Goal: Task Accomplishment & Management: Understand process/instructions

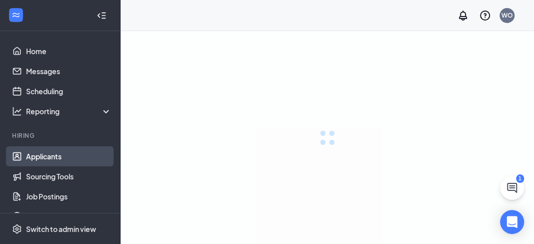
click at [62, 155] on link "Applicants" at bounding box center [69, 156] width 86 height 20
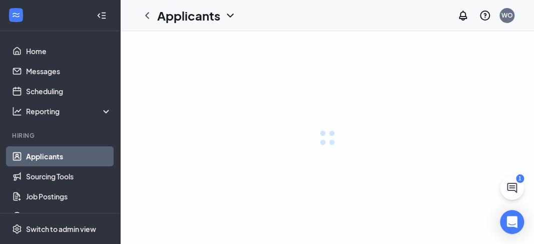
click at [53, 155] on link "Applicants" at bounding box center [69, 156] width 86 height 20
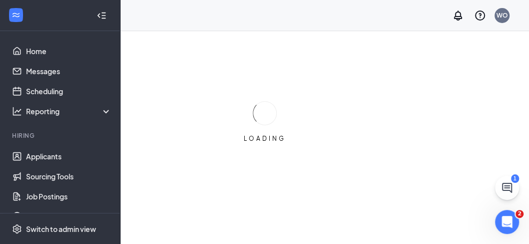
scroll to position [56, 0]
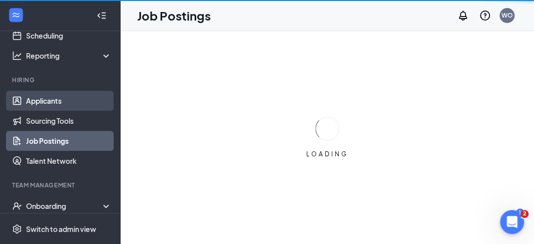
click at [68, 103] on link "Applicants" at bounding box center [69, 101] width 86 height 20
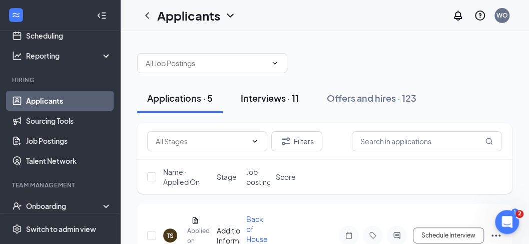
click at [241, 96] on div "Interviews · 11" at bounding box center [270, 98] width 58 height 13
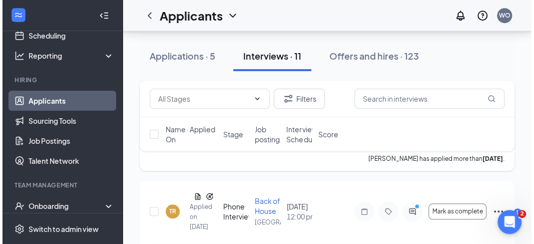
scroll to position [334, 0]
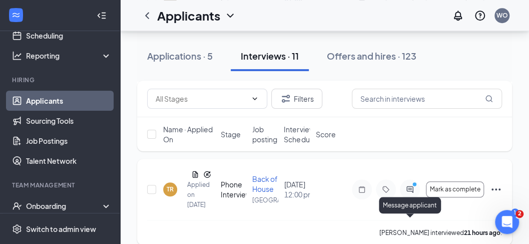
click at [414, 189] on icon "PrimaryDot" at bounding box center [416, 185] width 12 height 8
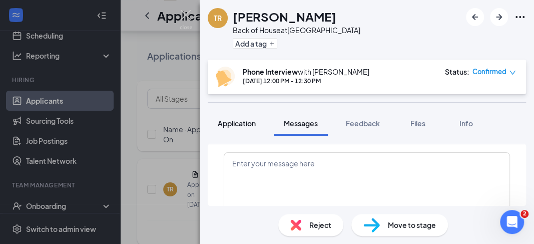
click at [237, 123] on span "Application" at bounding box center [237, 123] width 38 height 9
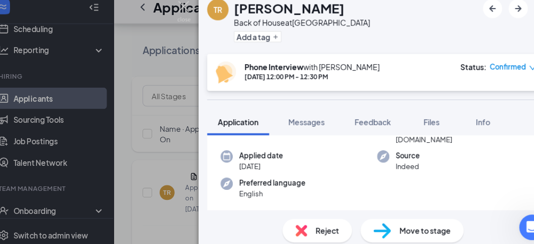
scroll to position [105, 0]
click at [419, 124] on span "Files" at bounding box center [418, 123] width 15 height 9
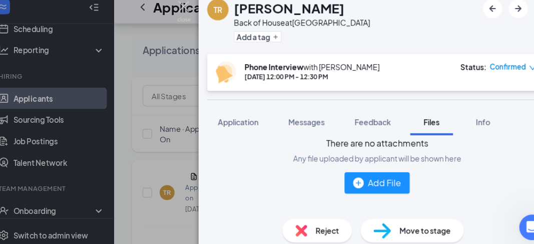
scroll to position [99, 0]
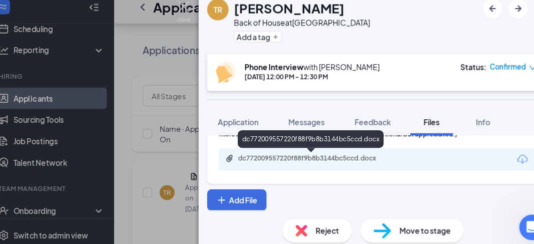
click at [337, 161] on div "dc772009557220f88f9b8b3144bc5ccd.docx" at bounding box center [306, 158] width 162 height 10
click at [305, 131] on div "dc772009557220f88f9b8b3144bc5ccd.docx" at bounding box center [304, 139] width 137 height 17
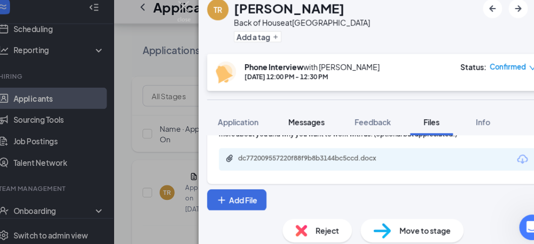
click at [307, 122] on span "Messages" at bounding box center [301, 123] width 34 height 9
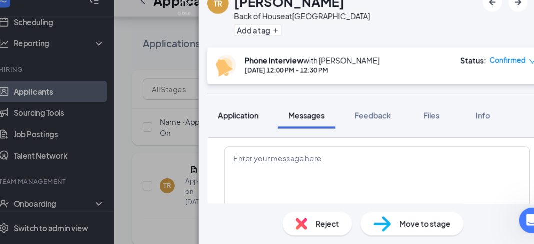
scroll to position [592, 0]
click at [250, 123] on span "Application" at bounding box center [237, 123] width 38 height 9
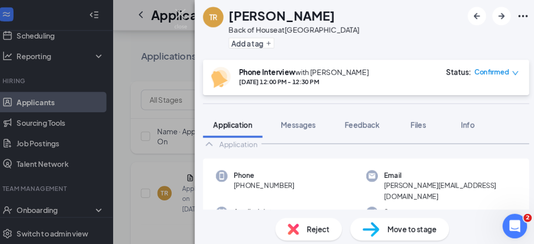
scroll to position [333, 0]
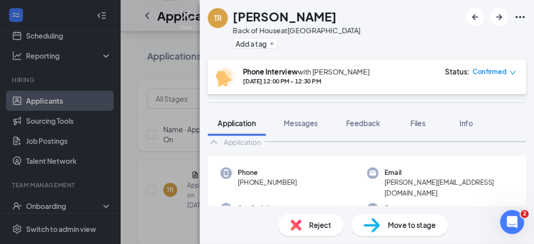
click at [257, 143] on div "Application" at bounding box center [242, 142] width 37 height 10
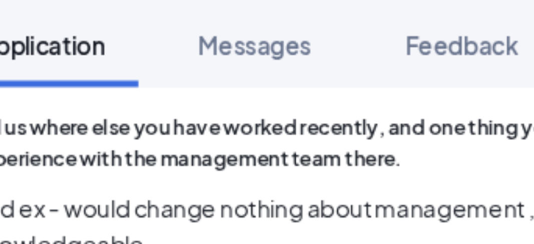
click at [295, 156] on span "Tell us where else you have worked recently, and one thing you wish you could c…" at bounding box center [367, 152] width 302 height 19
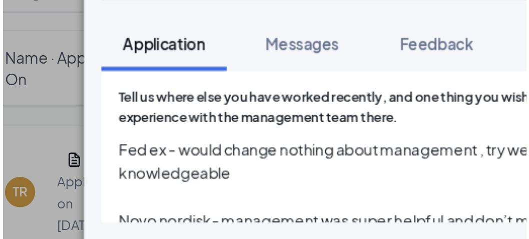
scroll to position [331, 0]
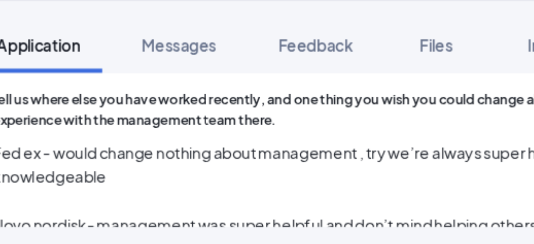
click at [328, 179] on span "Fed ex - would change nothing about management , try we’re always super helpful…" at bounding box center [367, 188] width 302 height 44
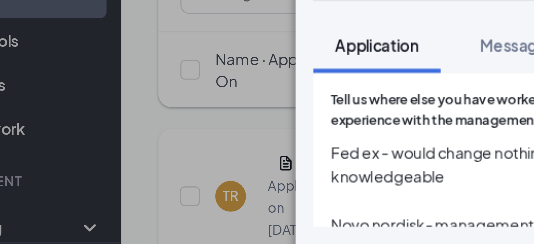
drag, startPoint x: 329, startPoint y: 179, endPoint x: 186, endPoint y: 170, distance: 143.5
click at [175, 179] on div "TR [PERSON_NAME] Back of House at [GEOGRAPHIC_DATA] Add a tag Phone Interview w…" at bounding box center [267, 122] width 534 height 244
click at [179, 182] on div "TR [PERSON_NAME] Back of House at [GEOGRAPHIC_DATA] Add a tag Phone Interview w…" at bounding box center [267, 122] width 534 height 244
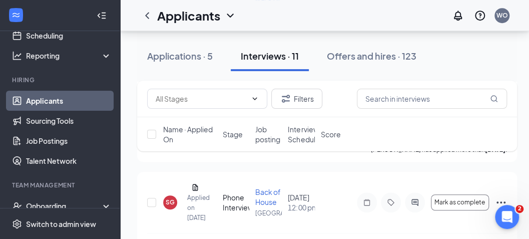
scroll to position [275, 0]
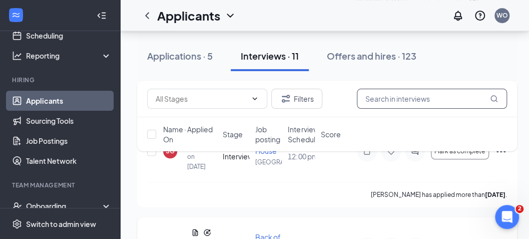
click at [382, 100] on input "text" at bounding box center [432, 99] width 150 height 20
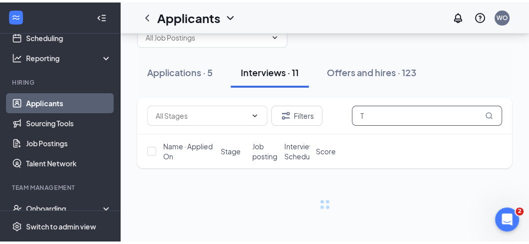
scroll to position [23, 0]
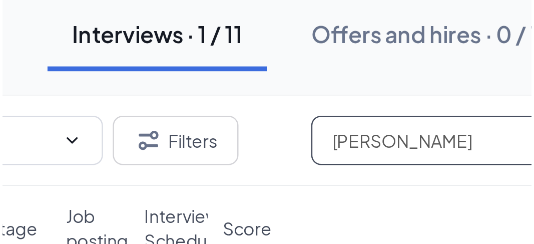
scroll to position [23, 0]
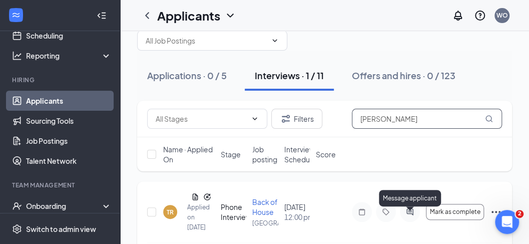
type input "[PERSON_NAME]"
click at [414, 216] on icon "ActiveChat" at bounding box center [410, 212] width 12 height 8
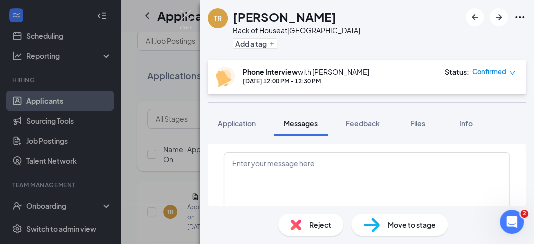
scroll to position [529, 0]
click at [239, 123] on span "Application" at bounding box center [237, 123] width 38 height 9
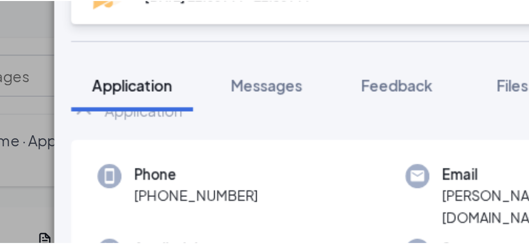
scroll to position [23, 0]
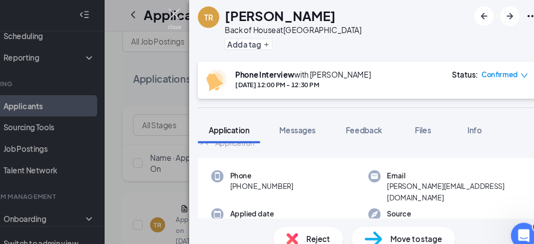
click at [186, 17] on img at bounding box center [186, 20] width 13 height 20
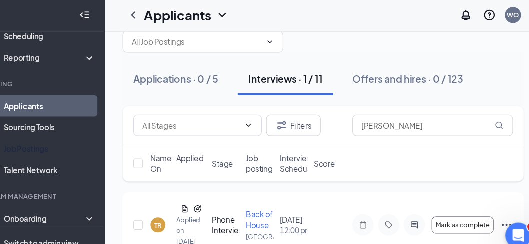
scroll to position [107, 0]
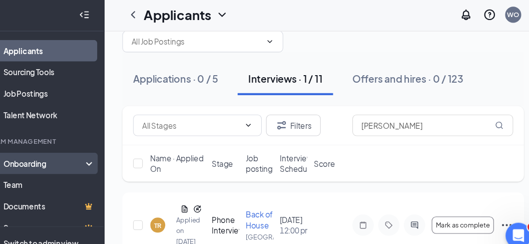
click at [70, 152] on div "Onboarding" at bounding box center [64, 154] width 77 height 10
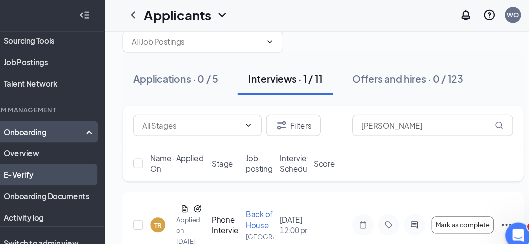
scroll to position [159, 0]
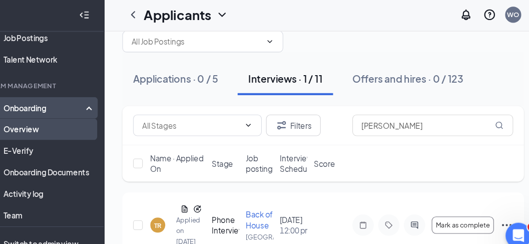
click at [73, 126] on link "Overview" at bounding box center [69, 122] width 86 height 20
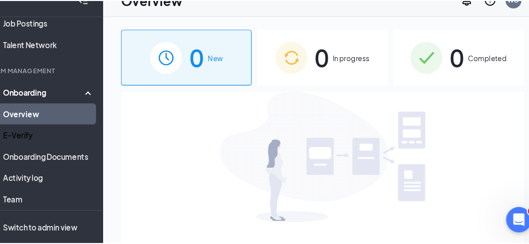
scroll to position [9, 0]
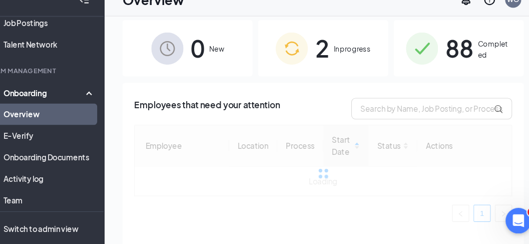
click at [317, 57] on span "2" at bounding box center [323, 61] width 13 height 35
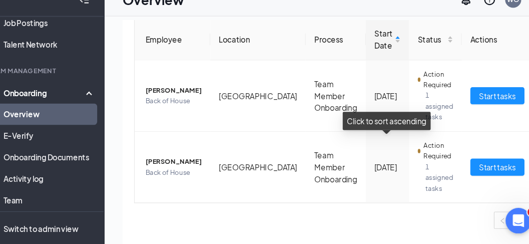
scroll to position [103, 0]
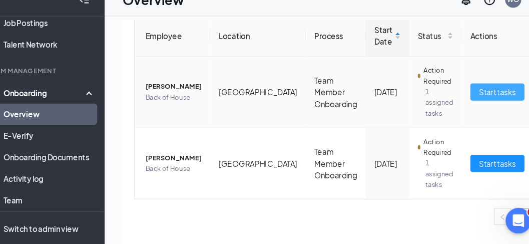
drag, startPoint x: 434, startPoint y: 104, endPoint x: 391, endPoint y: 120, distance: 45.7
click at [470, 103] on span "Start tasks" at bounding box center [487, 101] width 35 height 11
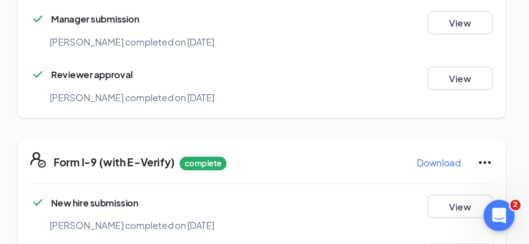
scroll to position [834, 0]
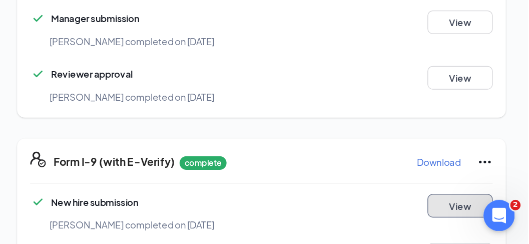
click at [464, 205] on button "View" at bounding box center [477, 214] width 50 height 18
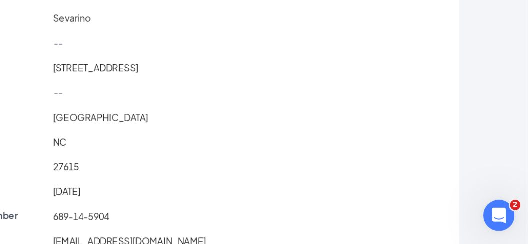
scroll to position [0, 0]
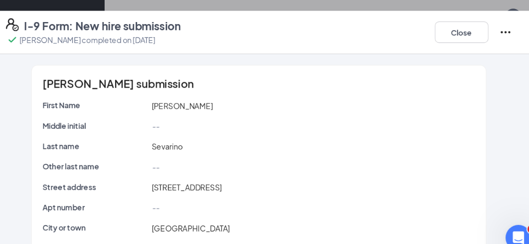
click at [429, 29] on div "Close" at bounding box center [465, 30] width 72 height 26
drag, startPoint x: 432, startPoint y: 29, endPoint x: 423, endPoint y: 28, distance: 9.5
click at [432, 29] on button "Close" at bounding box center [454, 30] width 50 height 20
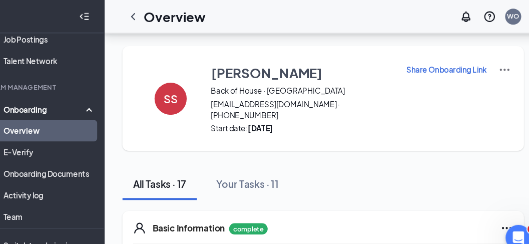
scroll to position [907, 0]
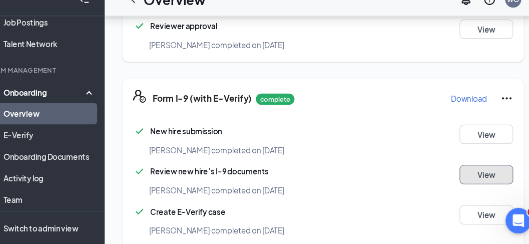
click at [480, 173] on button "View" at bounding box center [477, 179] width 50 height 18
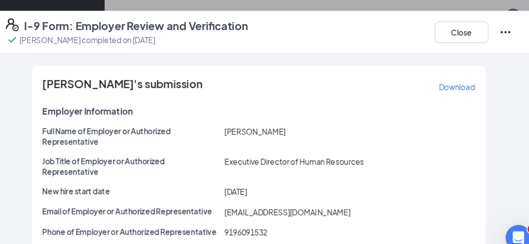
scroll to position [767, 0]
click at [499, 30] on icon "Ellipses" at bounding box center [495, 30] width 12 height 12
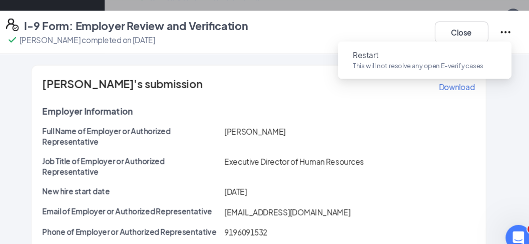
click at [344, 25] on div "I-9 Form: Employer Review and Verification [PERSON_NAME] completed on [DATE] Cl…" at bounding box center [265, 30] width 513 height 26
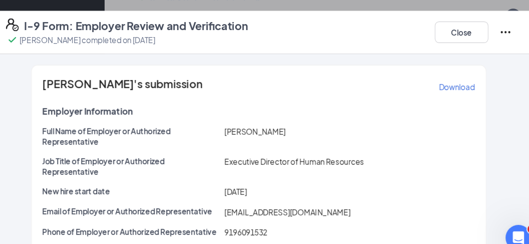
click at [429, 80] on div "[PERSON_NAME]'s submission Download" at bounding box center [265, 81] width 405 height 16
click at [437, 81] on p "Download" at bounding box center [450, 81] width 34 height 10
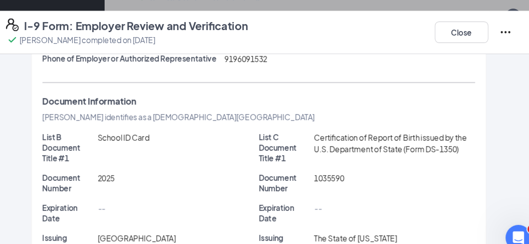
scroll to position [53, 0]
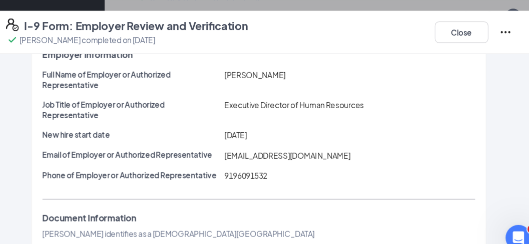
drag, startPoint x: 421, startPoint y: 28, endPoint x: 427, endPoint y: 30, distance: 6.5
click at [421, 28] on div "I-9 Form: Employer Review and Verification [PERSON_NAME] completed on [DATE] Cl…" at bounding box center [265, 30] width 513 height 26
click at [433, 29] on button "Close" at bounding box center [454, 30] width 50 height 20
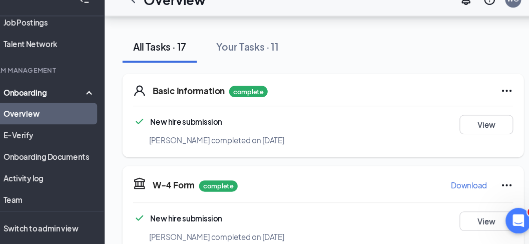
scroll to position [113, 0]
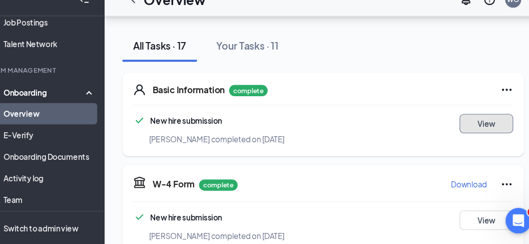
click at [480, 122] on button "View" at bounding box center [477, 131] width 50 height 18
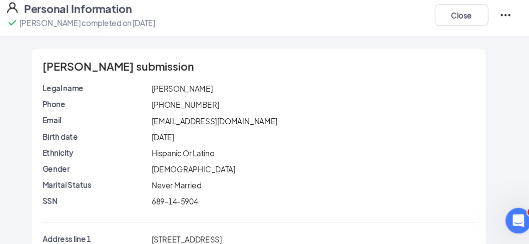
drag, startPoint x: 166, startPoint y: 97, endPoint x: 216, endPoint y: 100, distance: 50.7
click at [216, 100] on div "Legal name [PERSON_NAME]" at bounding box center [265, 98] width 409 height 11
copy div "[PERSON_NAME]"
click at [458, 32] on button "Close" at bounding box center [454, 30] width 50 height 20
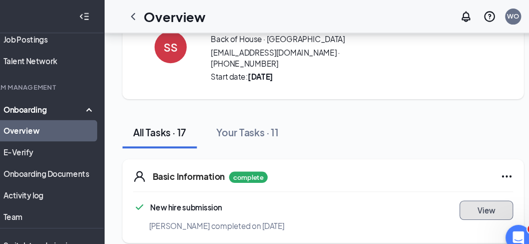
scroll to position [0, 0]
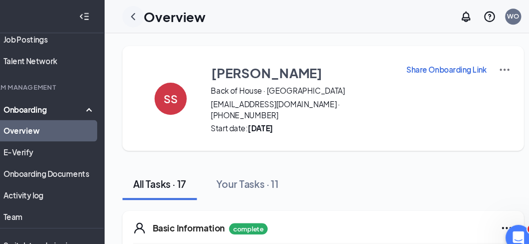
click at [145, 18] on icon "ChevronLeft" at bounding box center [147, 16] width 12 height 12
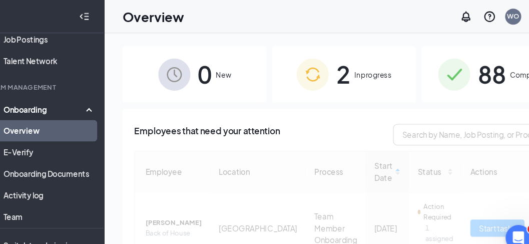
click at [371, 81] on div "2 In progress" at bounding box center [344, 69] width 135 height 53
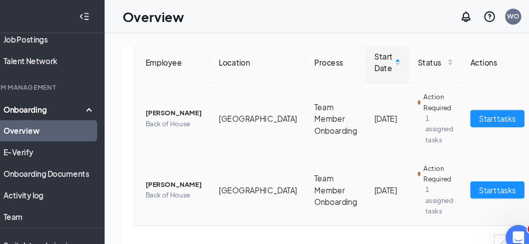
scroll to position [103, 0]
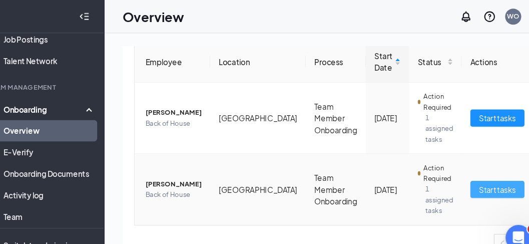
click at [470, 177] on span "Start tasks" at bounding box center [487, 176] width 35 height 11
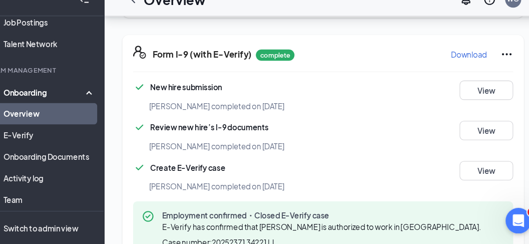
scroll to position [970, 0]
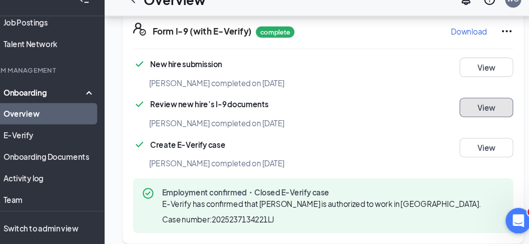
click at [473, 107] on button "View" at bounding box center [477, 116] width 50 height 18
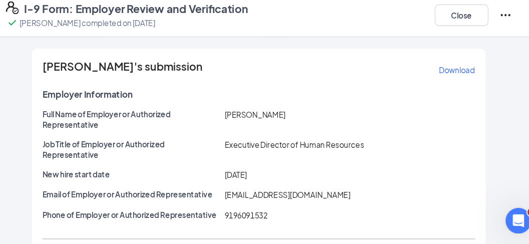
click at [458, 78] on p "Download" at bounding box center [450, 81] width 34 height 10
drag, startPoint x: 398, startPoint y: 25, endPoint x: 383, endPoint y: 29, distance: 16.2
click at [382, 29] on div "I-9 Form: Employer Review and Verification [PERSON_NAME] completed on [DATE] Cl…" at bounding box center [265, 30] width 513 height 26
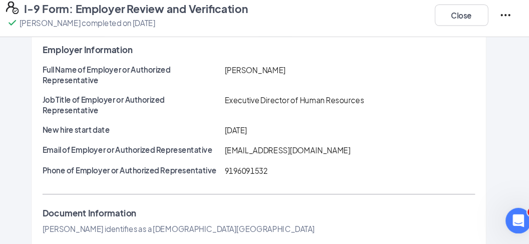
scroll to position [0, 0]
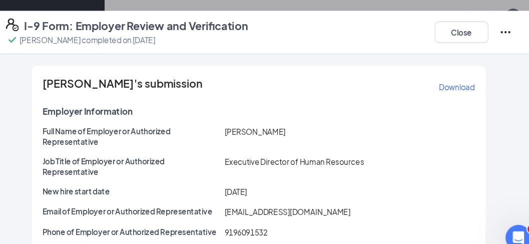
scroll to position [104, 0]
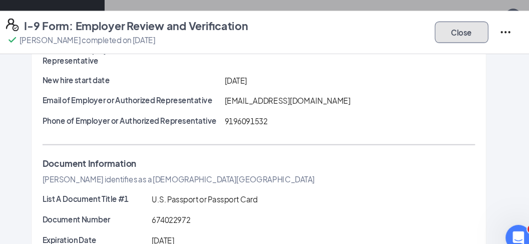
click at [444, 35] on button "Close" at bounding box center [454, 30] width 50 height 20
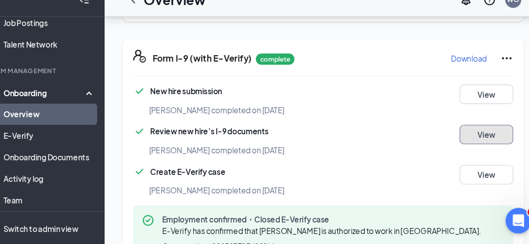
scroll to position [970, 0]
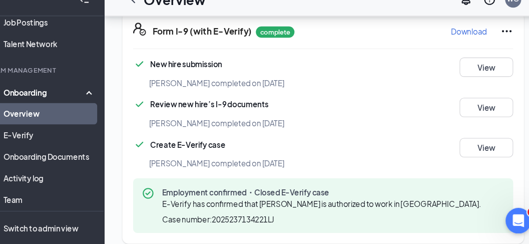
click at [333, 127] on div "New hire submission [PERSON_NAME] completed on [DATE] View Review new hire’s I-…" at bounding box center [324, 152] width 355 height 164
click at [477, 111] on button "View" at bounding box center [477, 116] width 50 height 18
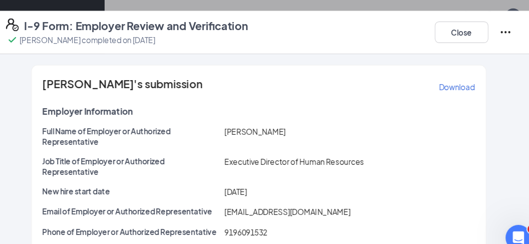
scroll to position [882, 0]
click at [436, 79] on p "Download" at bounding box center [450, 81] width 34 height 10
click at [462, 38] on button "Close" at bounding box center [454, 30] width 50 height 20
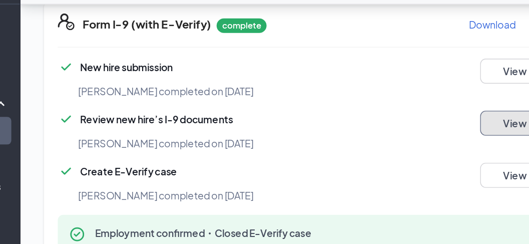
scroll to position [969, 0]
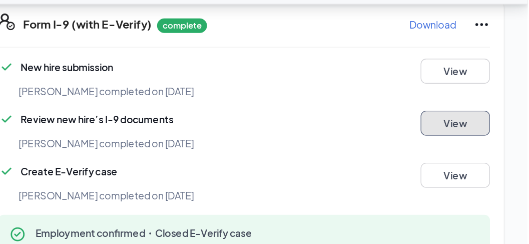
click at [478, 108] on button "View" at bounding box center [477, 117] width 50 height 18
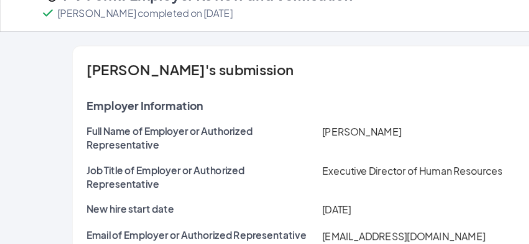
scroll to position [957, 0]
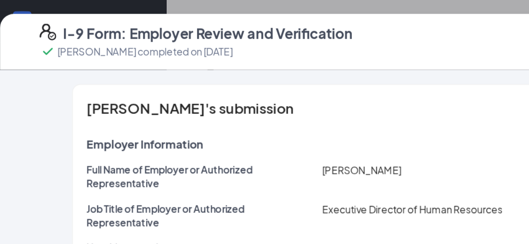
click at [210, 7] on div "I-9 Form: Employer Review and Verification [PERSON_NAME] completed on [DATE] Cl…" at bounding box center [264, 122] width 529 height 244
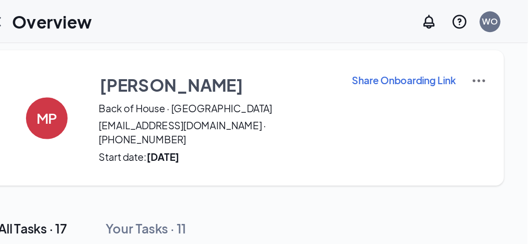
scroll to position [0, 0]
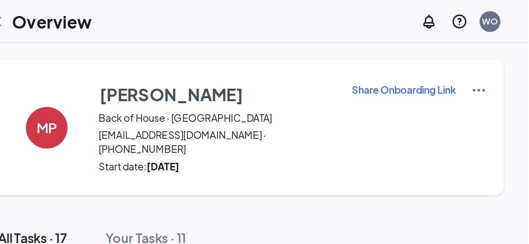
click at [158, 21] on h1 "Overview" at bounding box center [186, 15] width 58 height 17
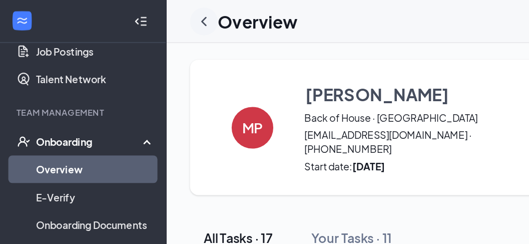
click at [141, 12] on div at bounding box center [147, 16] width 20 height 20
click at [145, 15] on icon "ChevronLeft" at bounding box center [147, 16] width 12 height 12
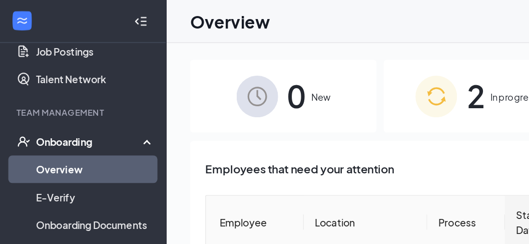
click at [332, 73] on div "2 In progress" at bounding box center [344, 69] width 135 height 53
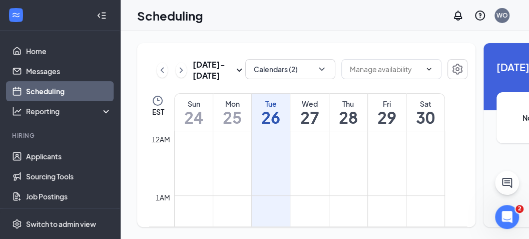
scroll to position [492, 0]
